Goal: Information Seeking & Learning: Check status

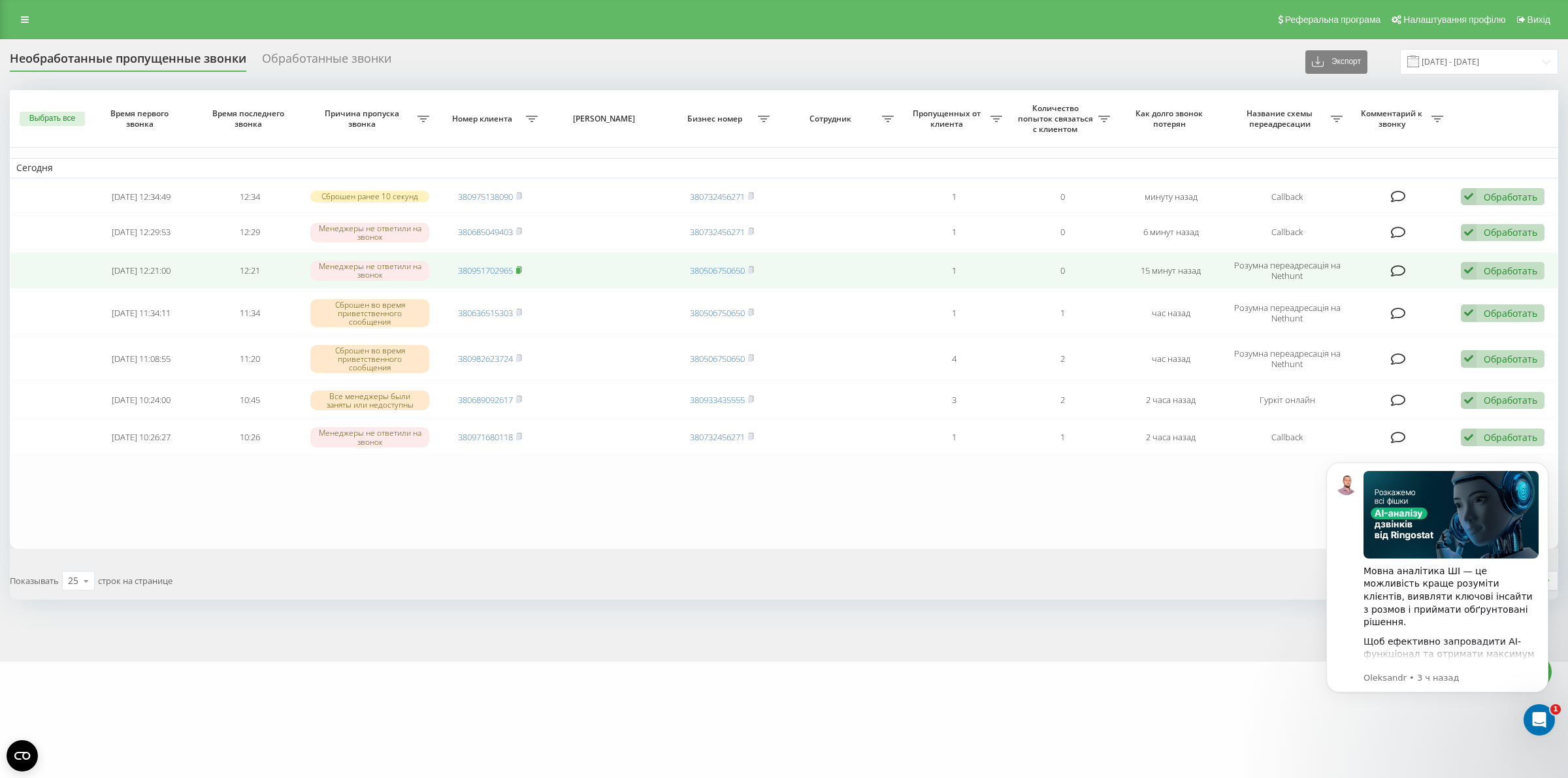
click at [520, 269] on rect at bounding box center [518, 270] width 4 height 6
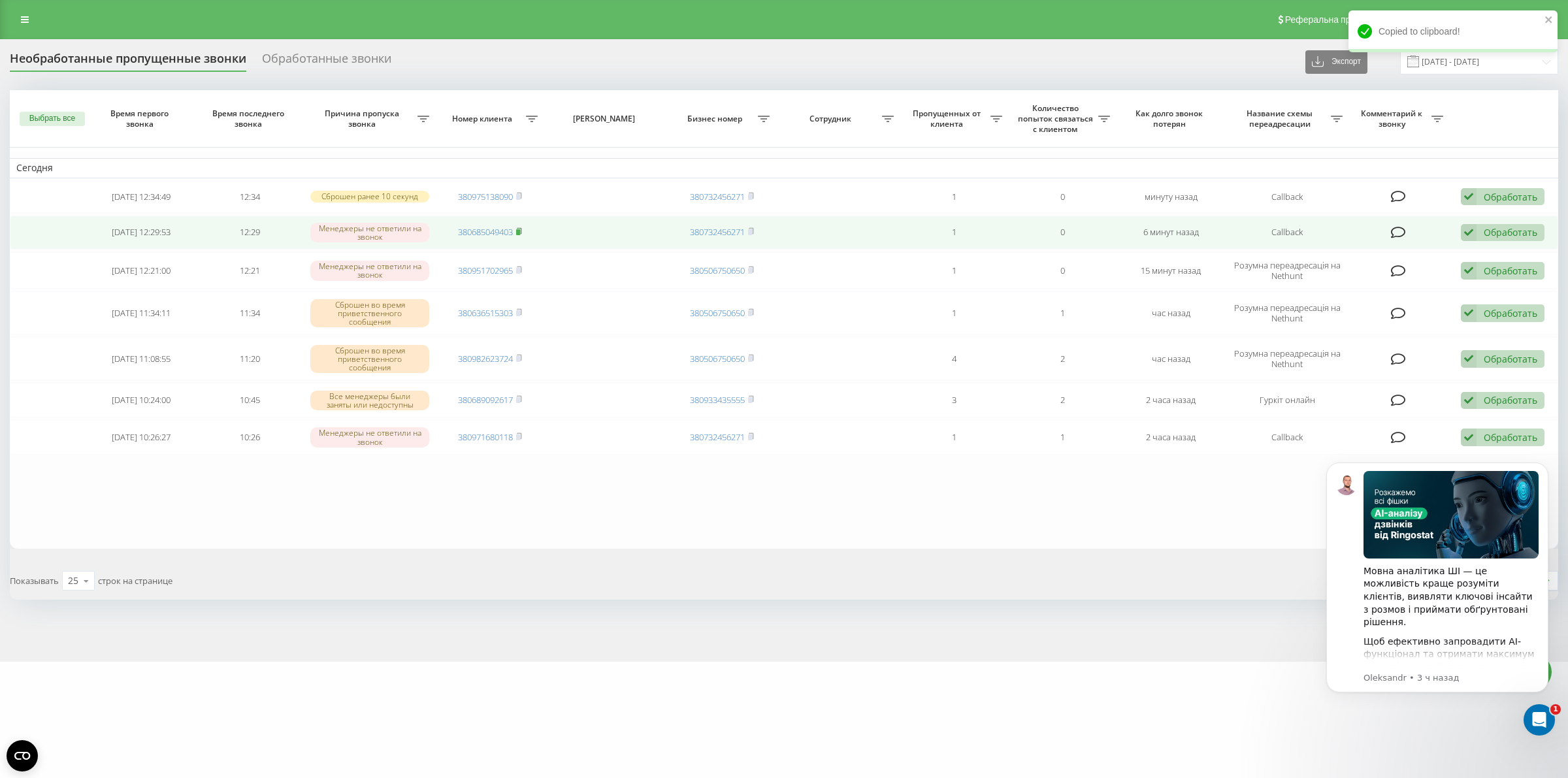
click at [520, 231] on rect at bounding box center [518, 232] width 4 height 6
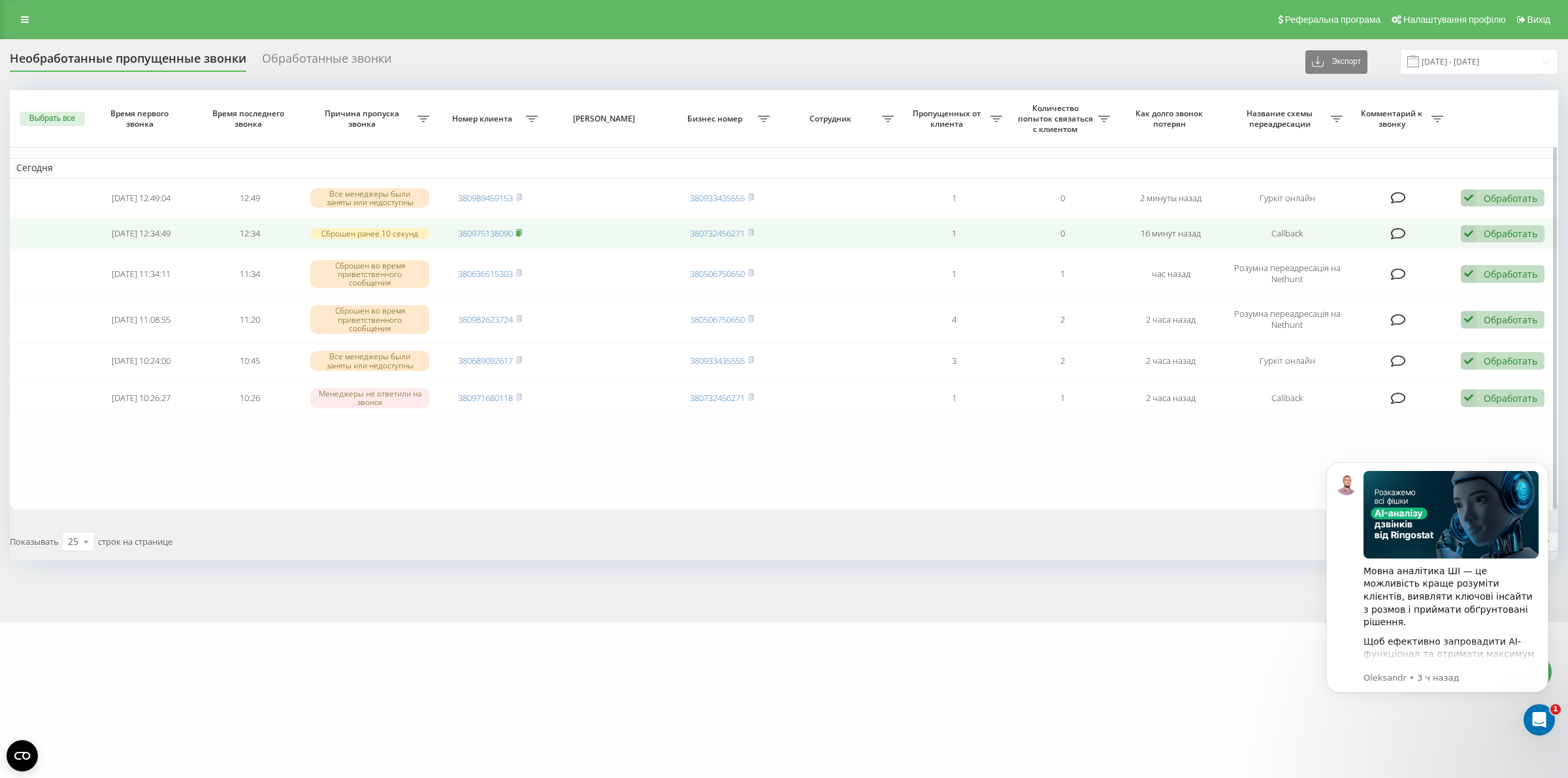
click at [521, 231] on icon at bounding box center [519, 232] width 5 height 6
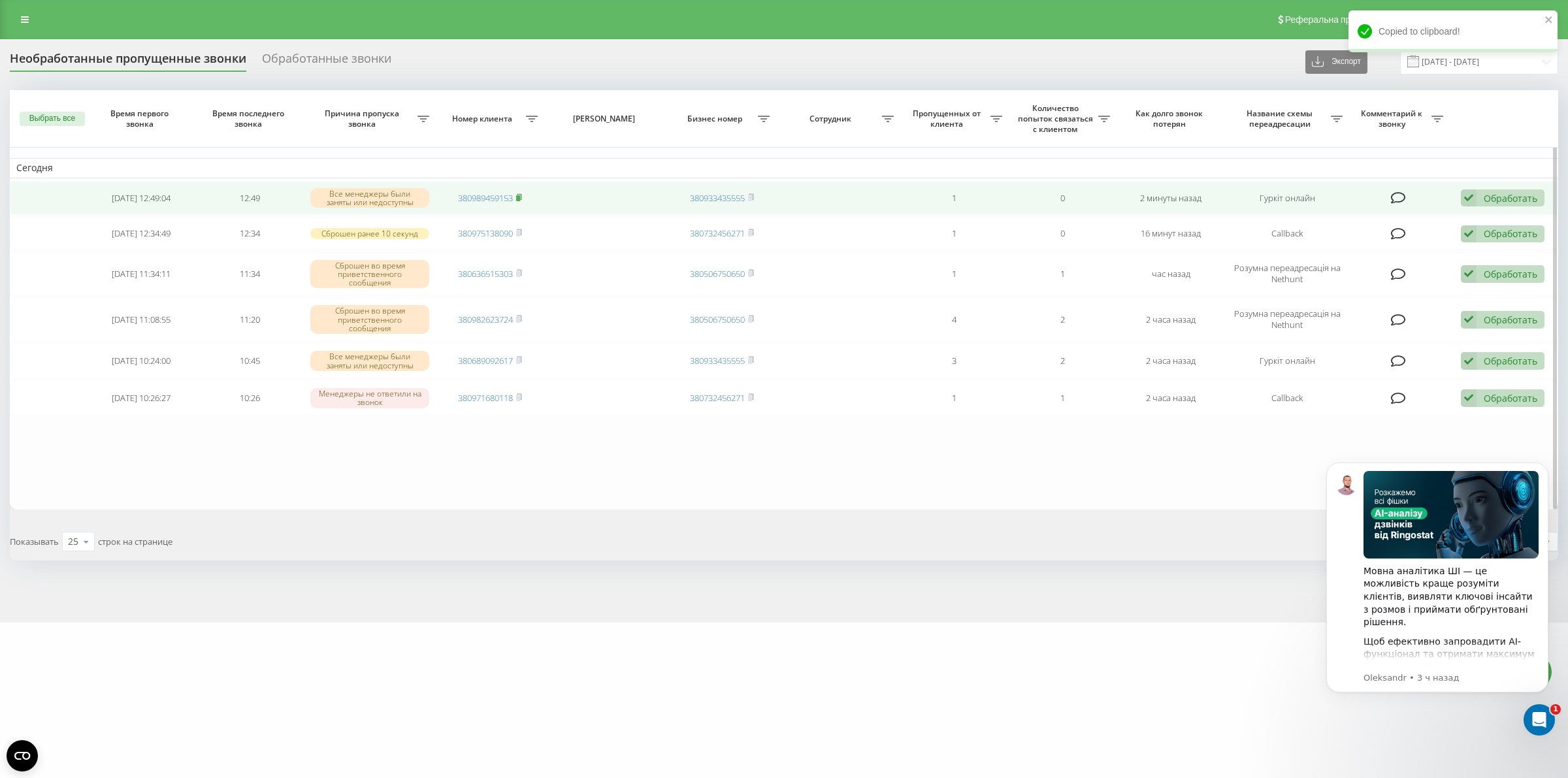
click at [520, 197] on rect at bounding box center [518, 198] width 4 height 6
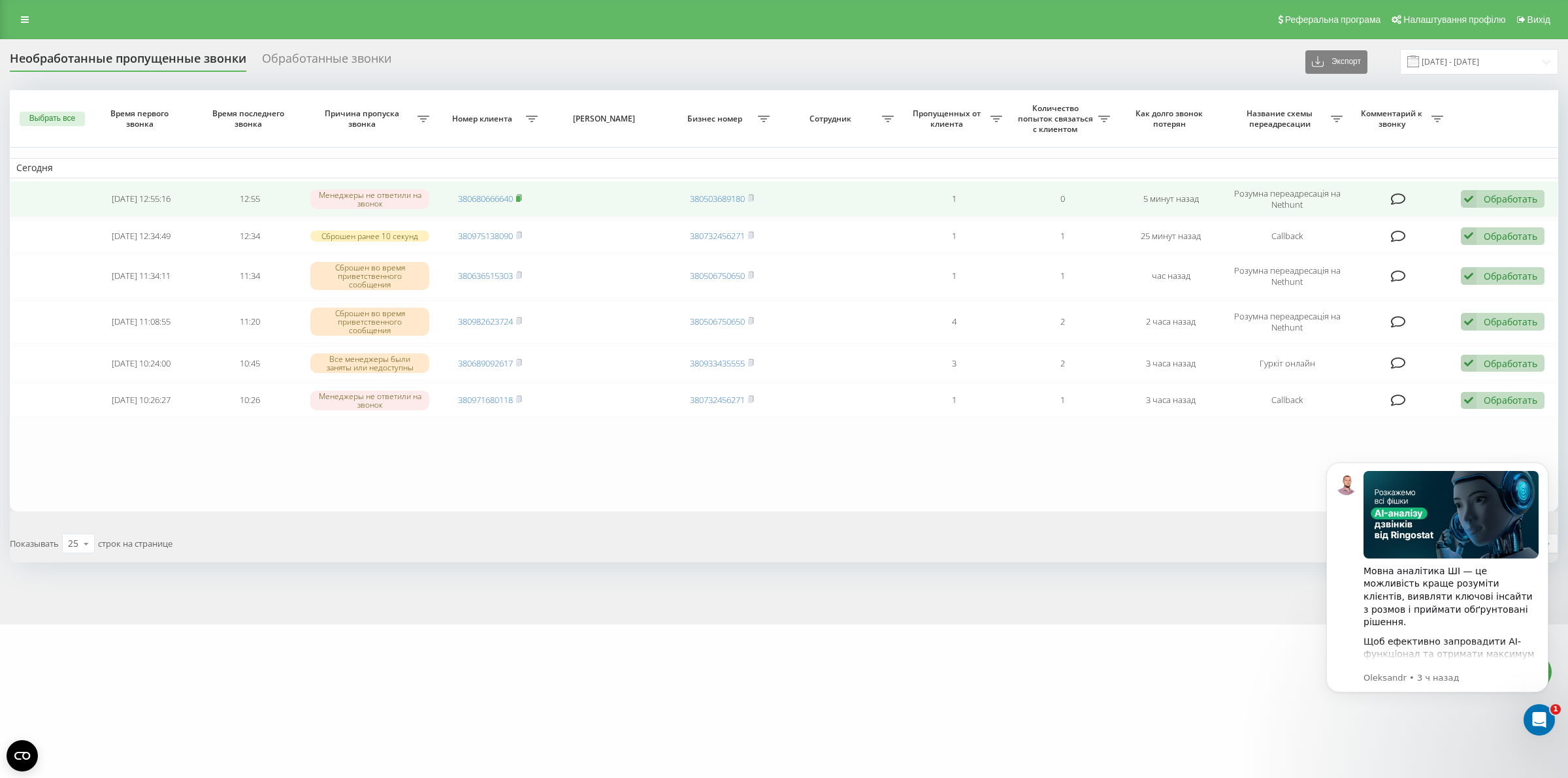
click at [521, 198] on icon at bounding box center [519, 198] width 5 height 6
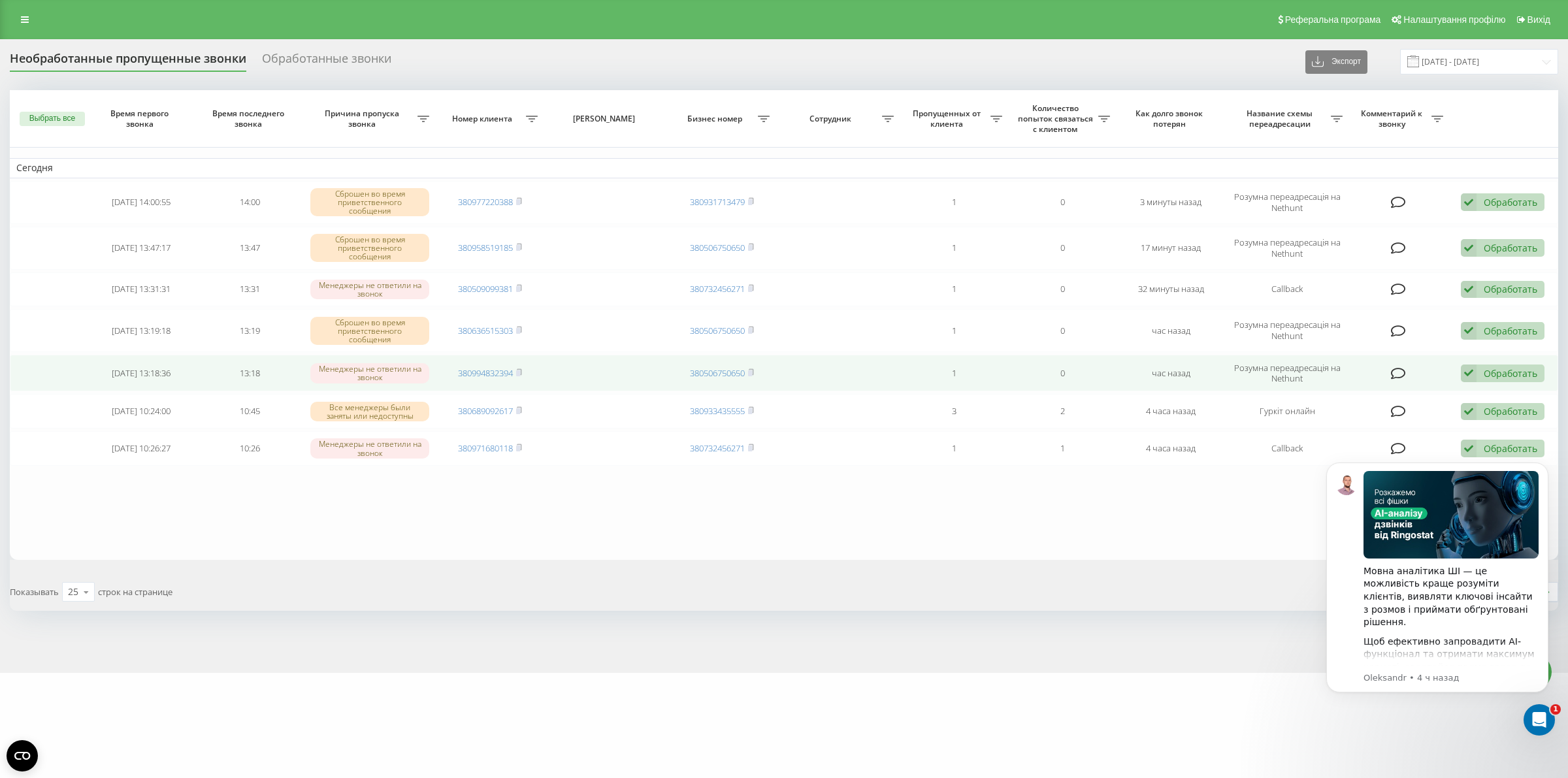
click at [523, 373] on td "380994832394" at bounding box center [490, 373] width 109 height 37
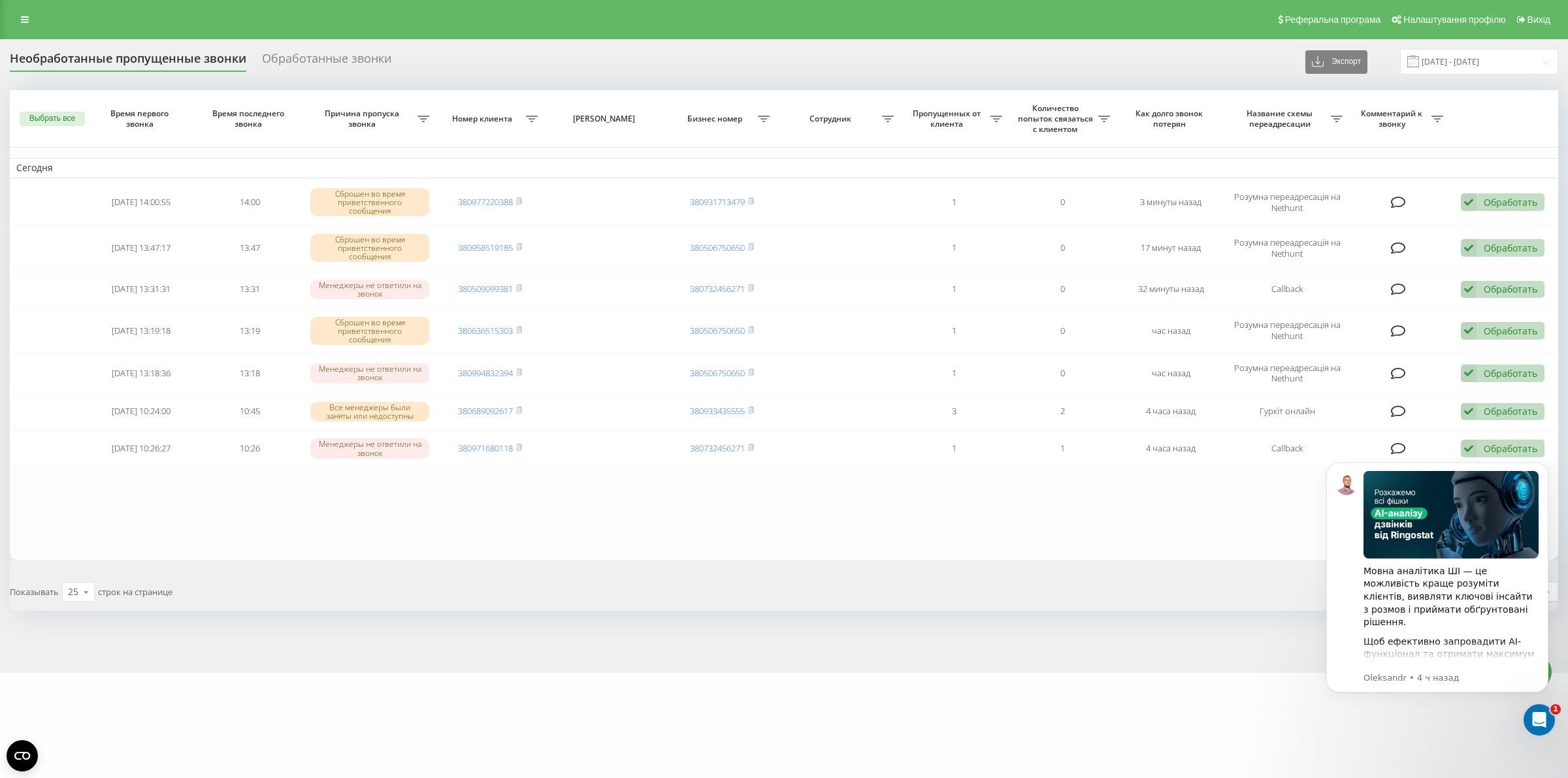
click at [552, 527] on table "Сегодня 2025-08-21 14:00:55 14:00 Сброшен во время приветственного сообщения 38…" at bounding box center [784, 325] width 1548 height 470
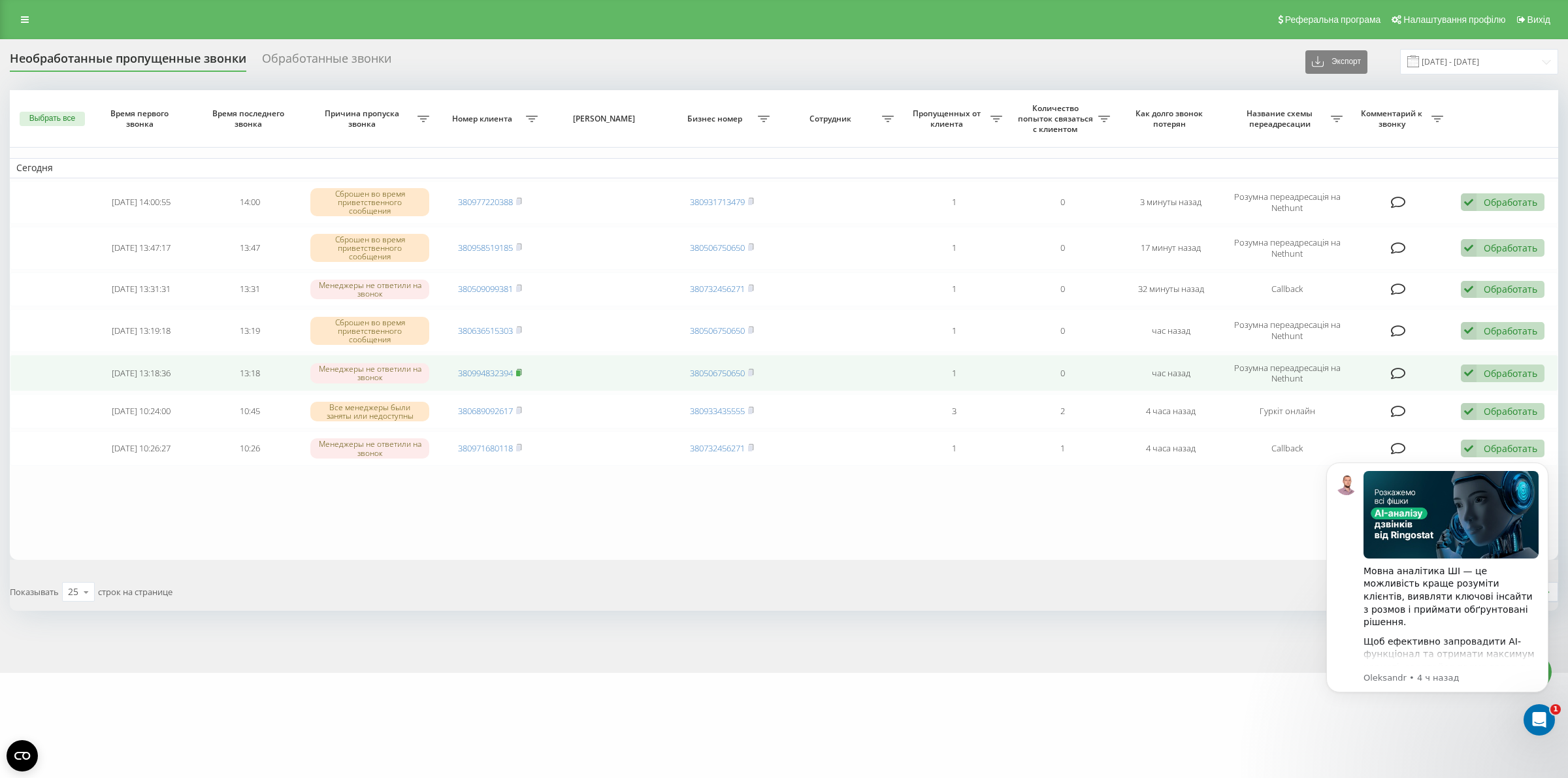
click at [520, 373] on rect at bounding box center [518, 373] width 4 height 6
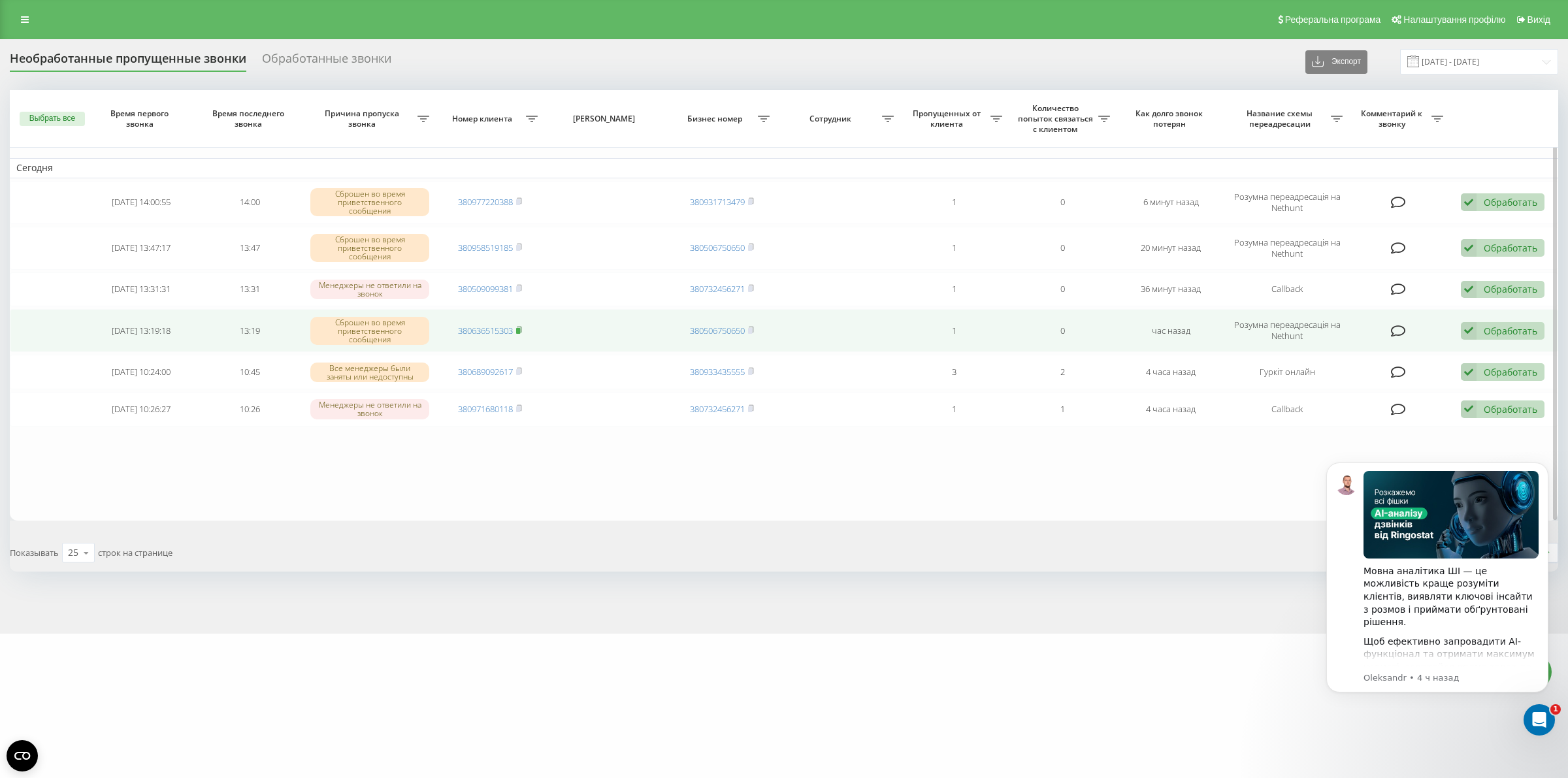
click at [518, 332] on rect at bounding box center [518, 331] width 4 height 6
click at [518, 330] on rect at bounding box center [518, 331] width 4 height 6
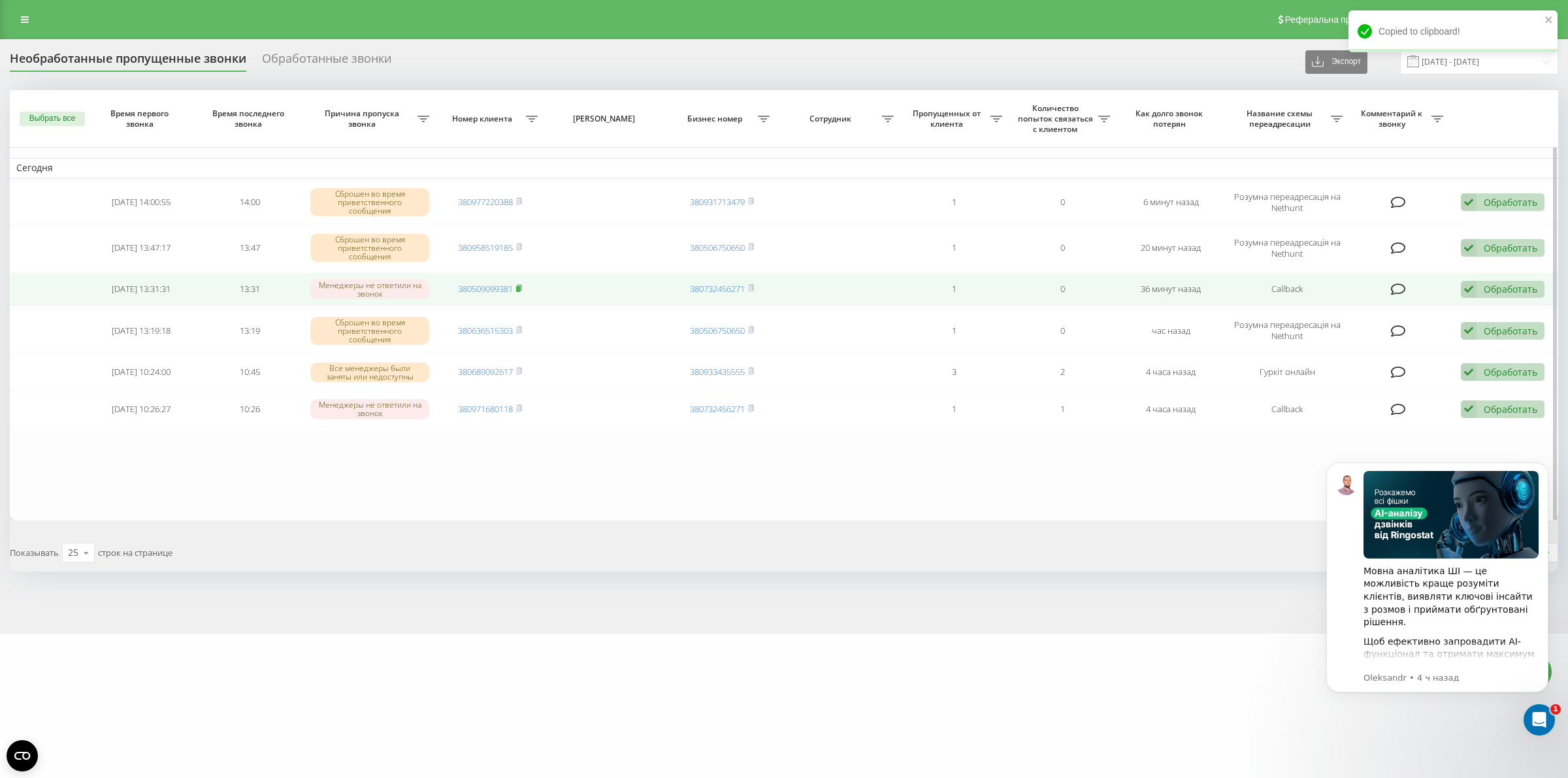
click at [521, 286] on icon at bounding box center [519, 288] width 6 height 8
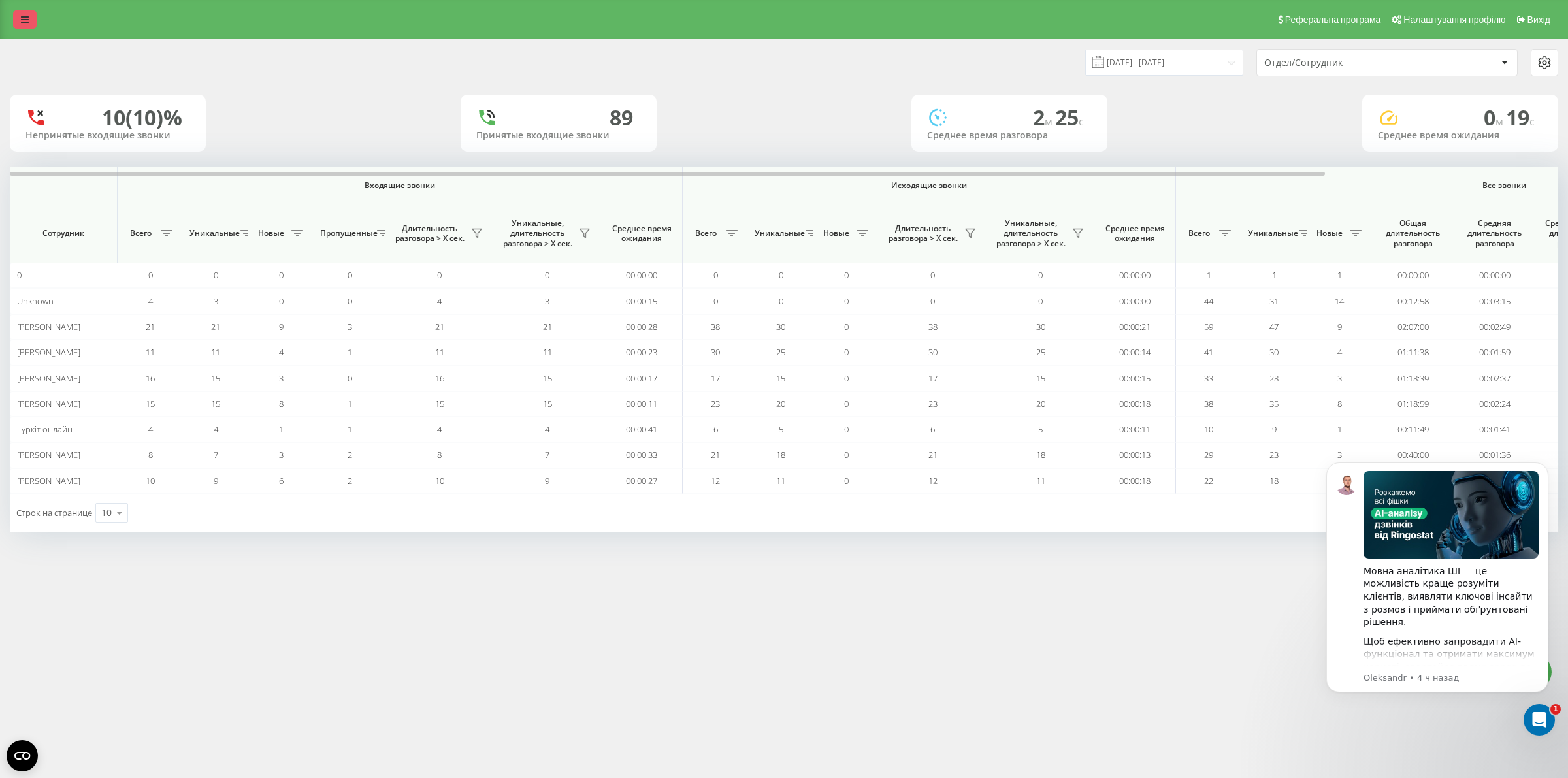
click at [23, 15] on icon at bounding box center [25, 19] width 8 height 9
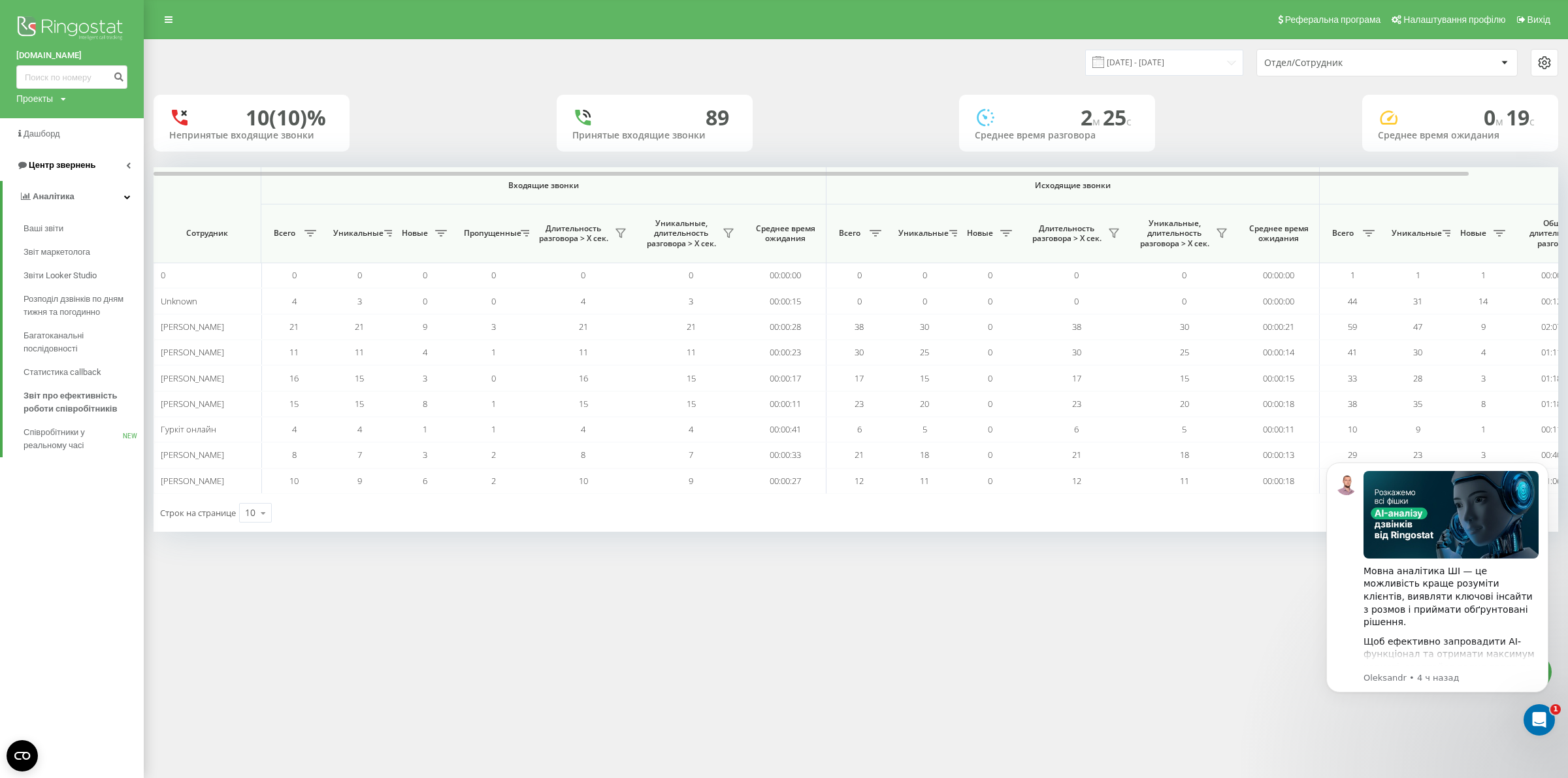
click at [69, 160] on span "Центр звернень" at bounding box center [62, 165] width 66 height 10
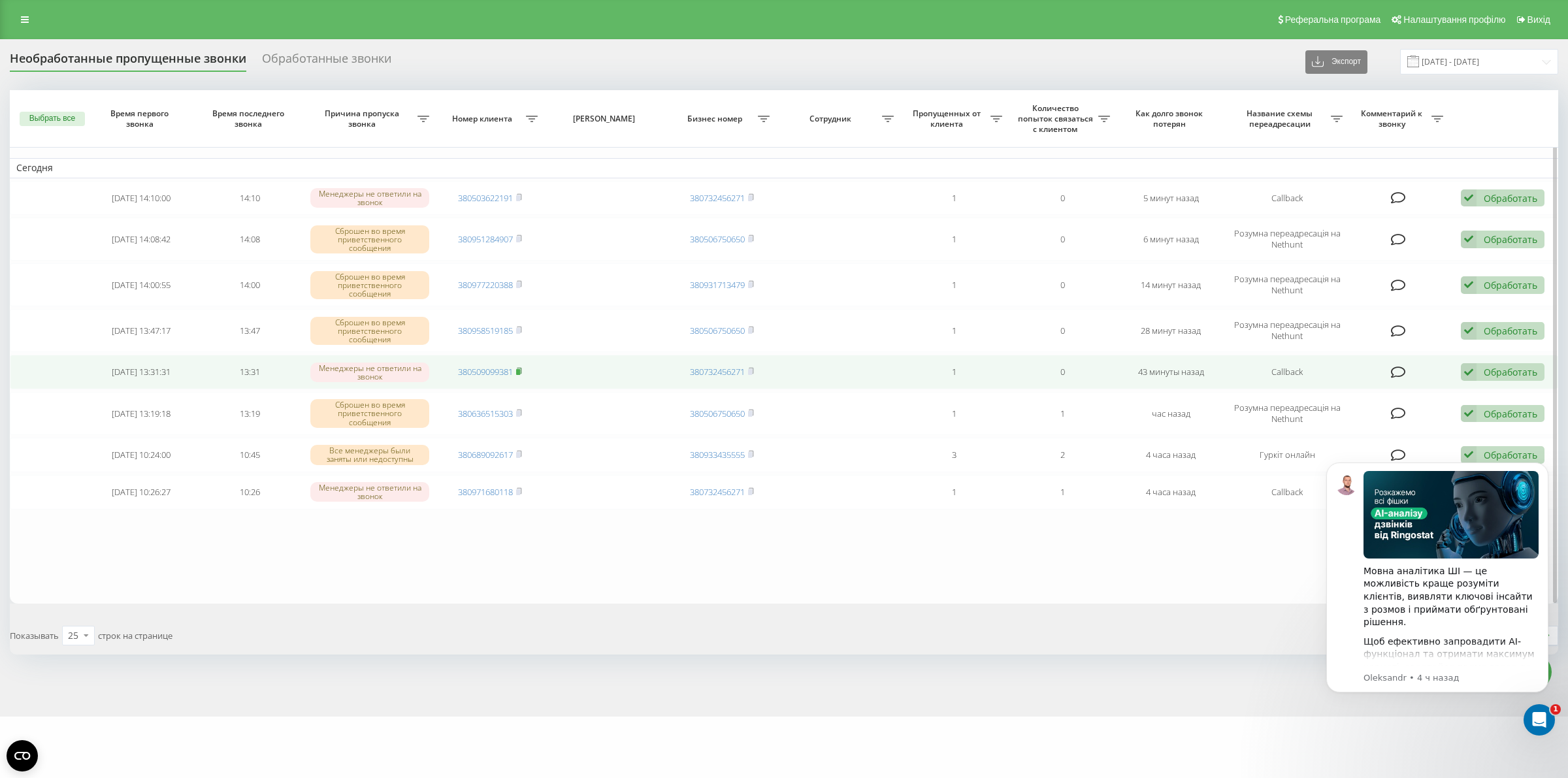
click at [521, 371] on icon at bounding box center [519, 371] width 5 height 6
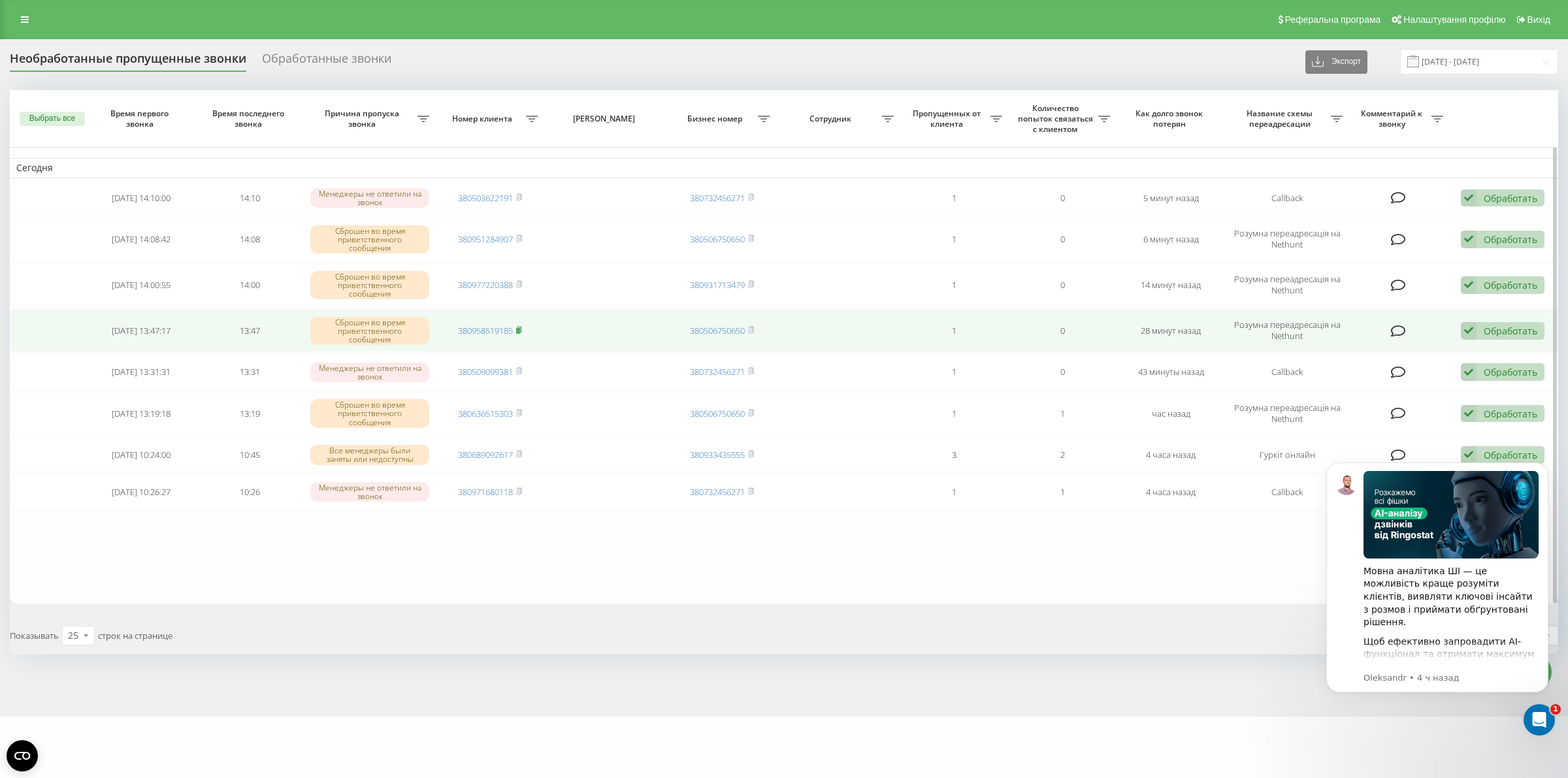
click at [518, 328] on icon at bounding box center [519, 329] width 6 height 8
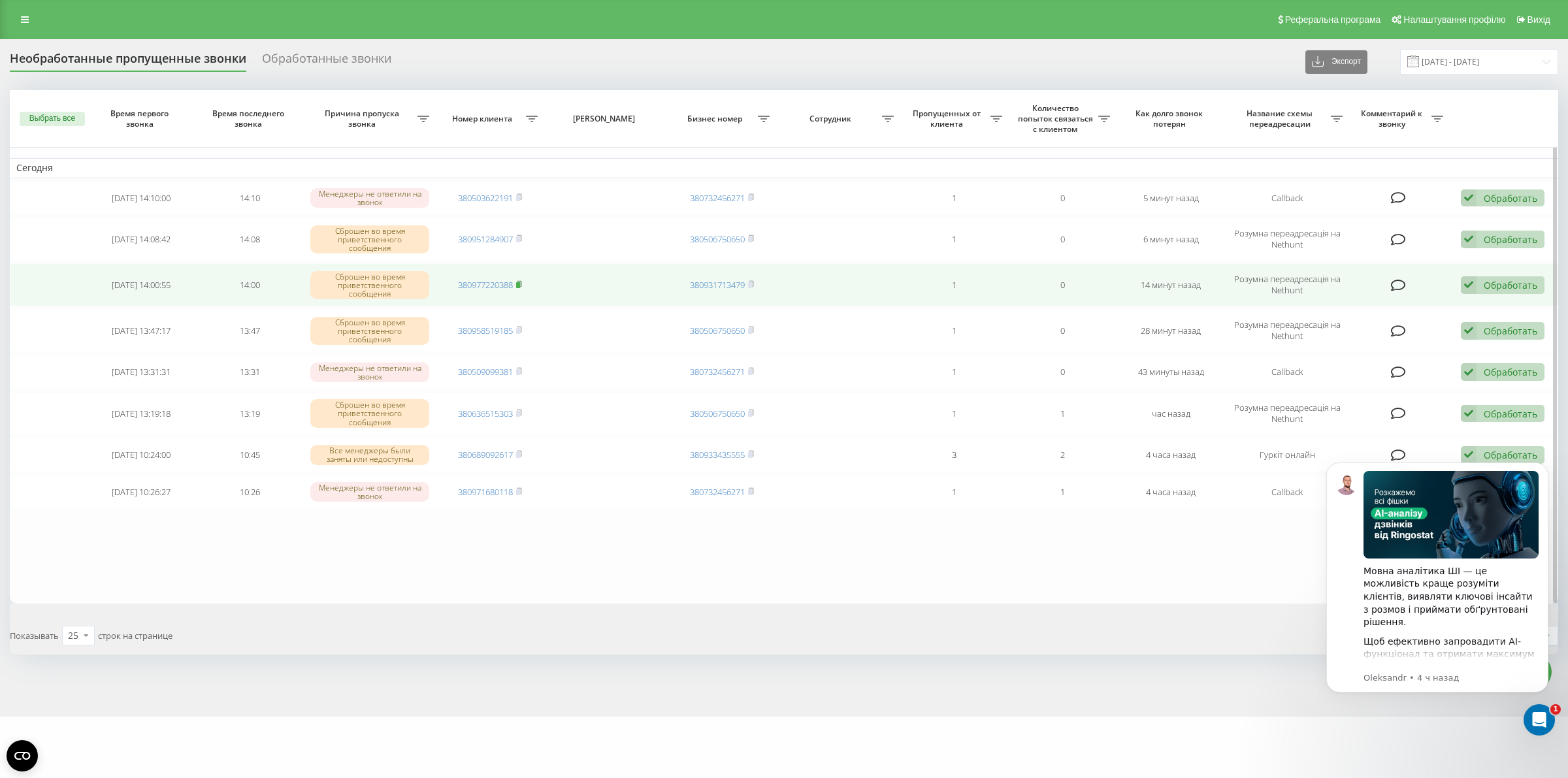
click at [521, 285] on icon at bounding box center [519, 283] width 5 height 6
click at [520, 284] on rect at bounding box center [518, 285] width 4 height 6
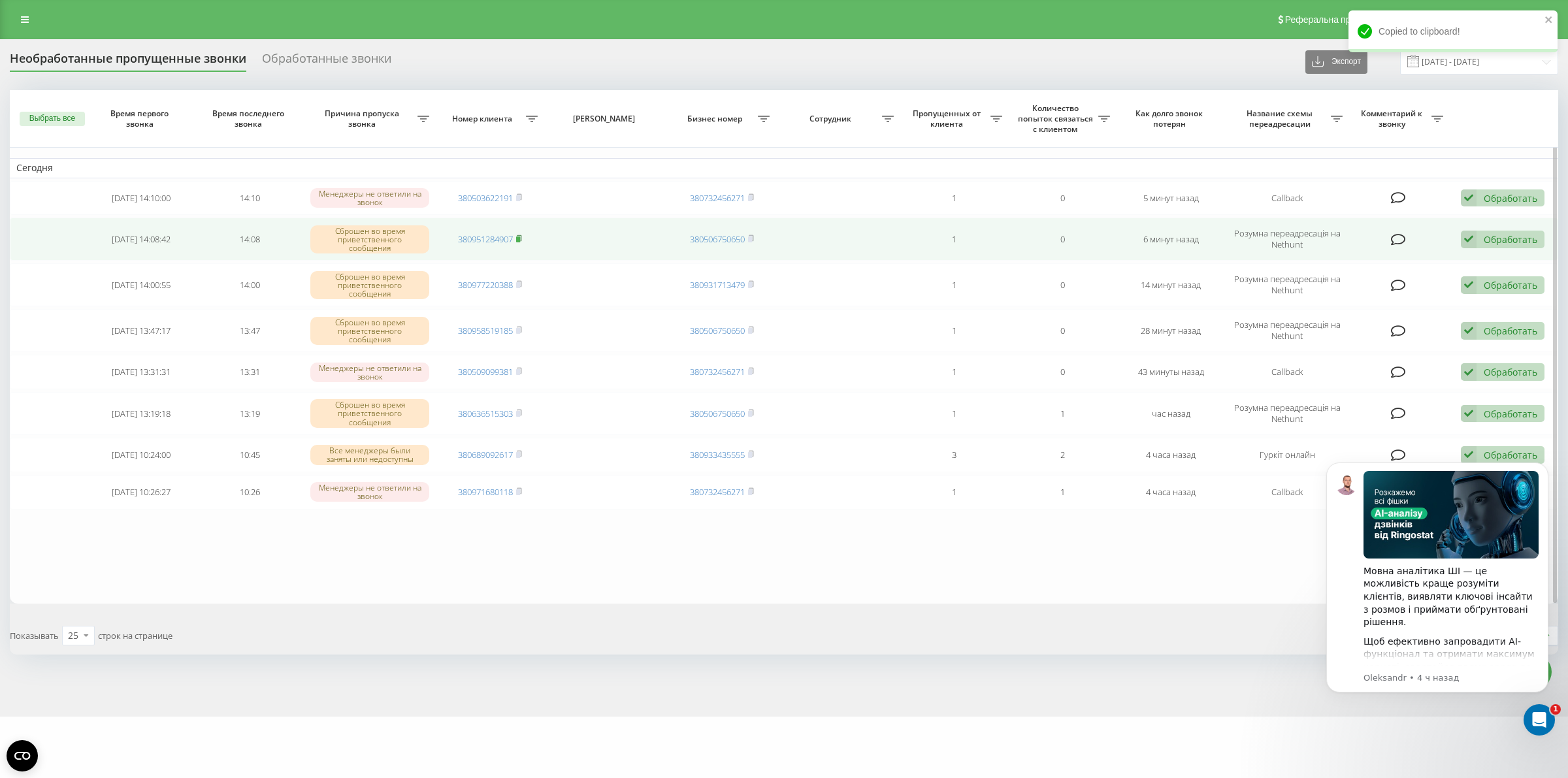
click at [520, 237] on rect at bounding box center [518, 239] width 4 height 6
